Goal: Share content: Share content

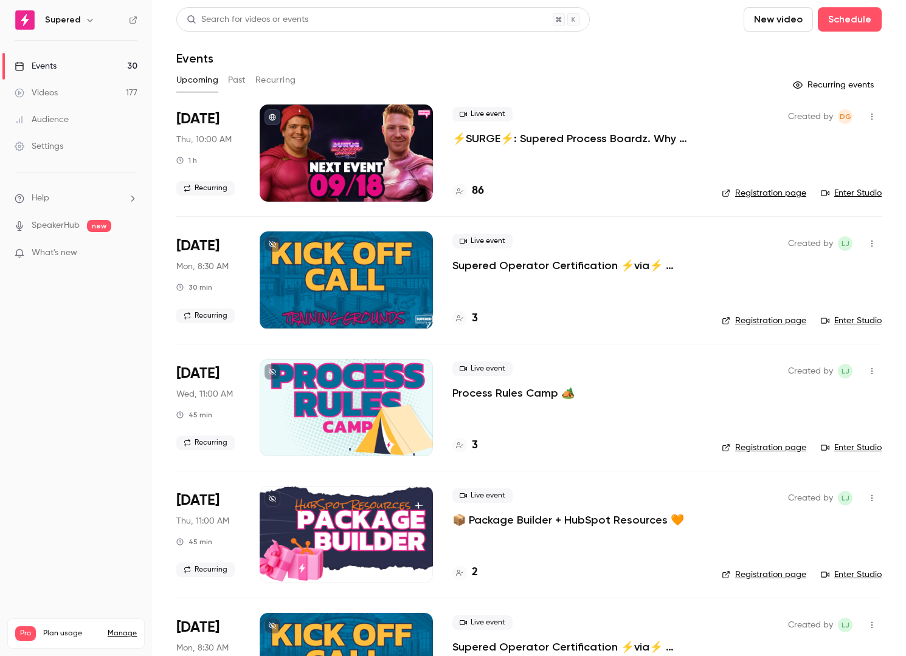
click at [514, 132] on p "⚡️SURGE⚡️: Supered Process Boardz. Why sales enablement used to feel hard" at bounding box center [577, 138] width 250 height 15
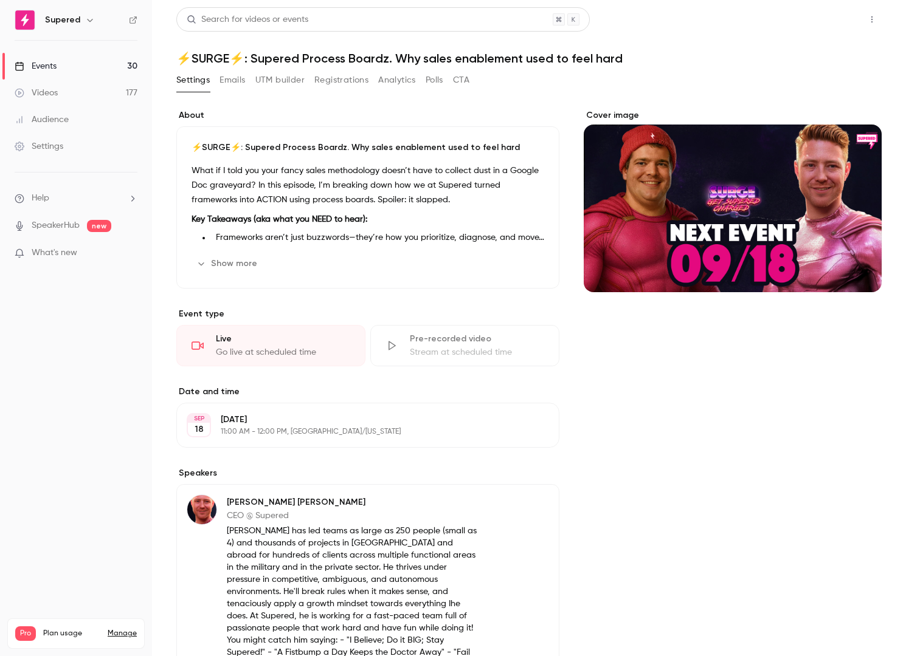
click at [825, 24] on button "Share" at bounding box center [828, 19] width 48 height 24
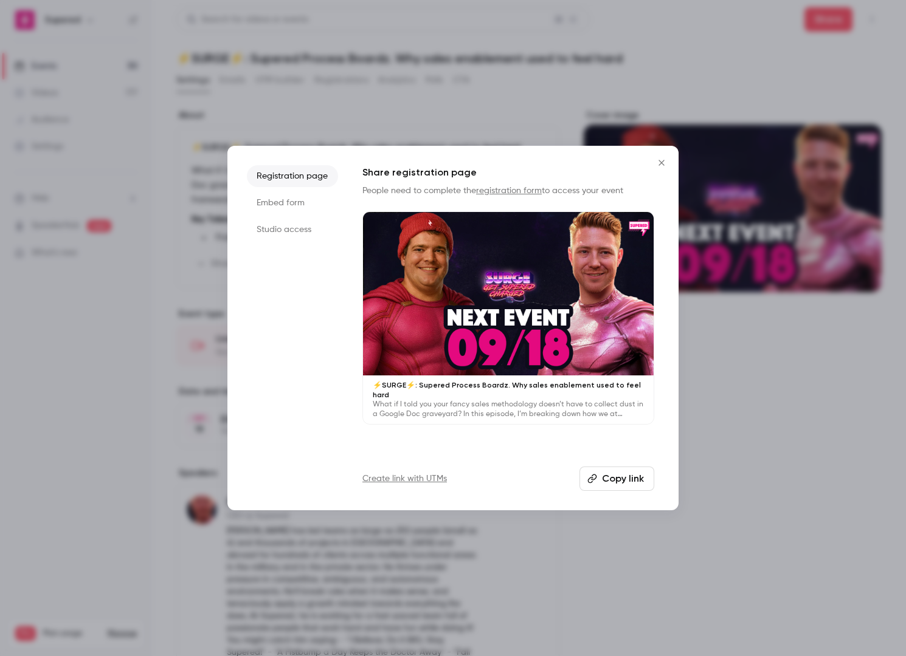
click at [619, 477] on button "Copy link" at bounding box center [616, 479] width 75 height 24
